Goal: Learn about a topic

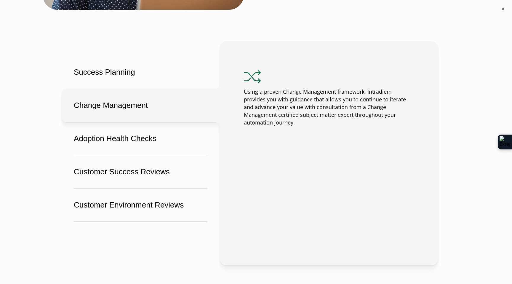
scroll to position [485, 0]
